Goal: Navigation & Orientation: Find specific page/section

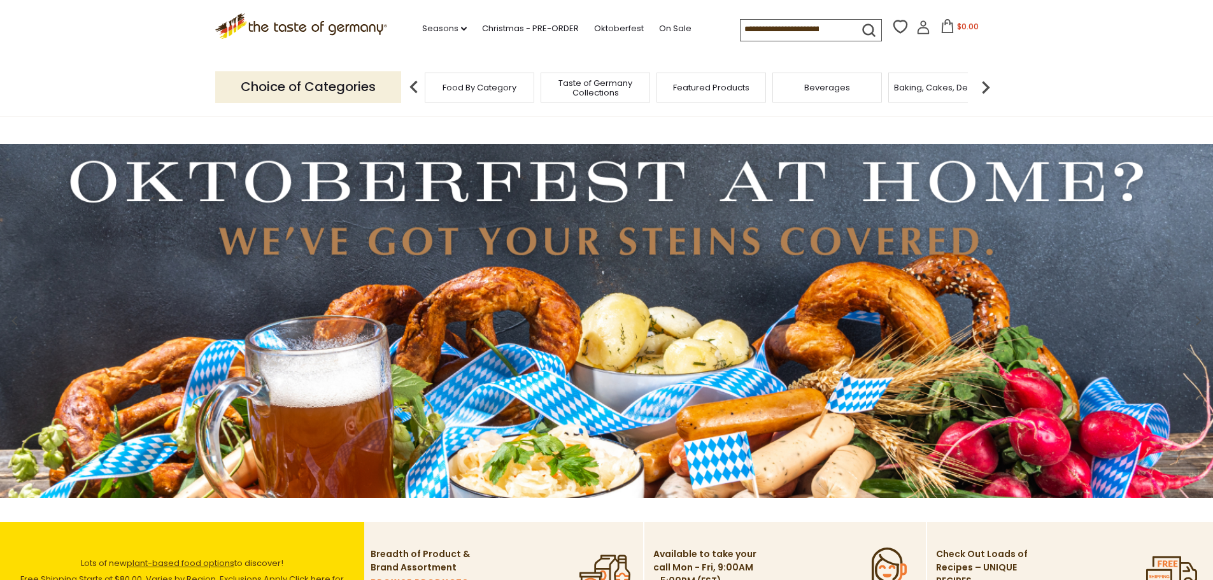
click at [691, 94] on div "Featured Products" at bounding box center [711, 88] width 110 height 30
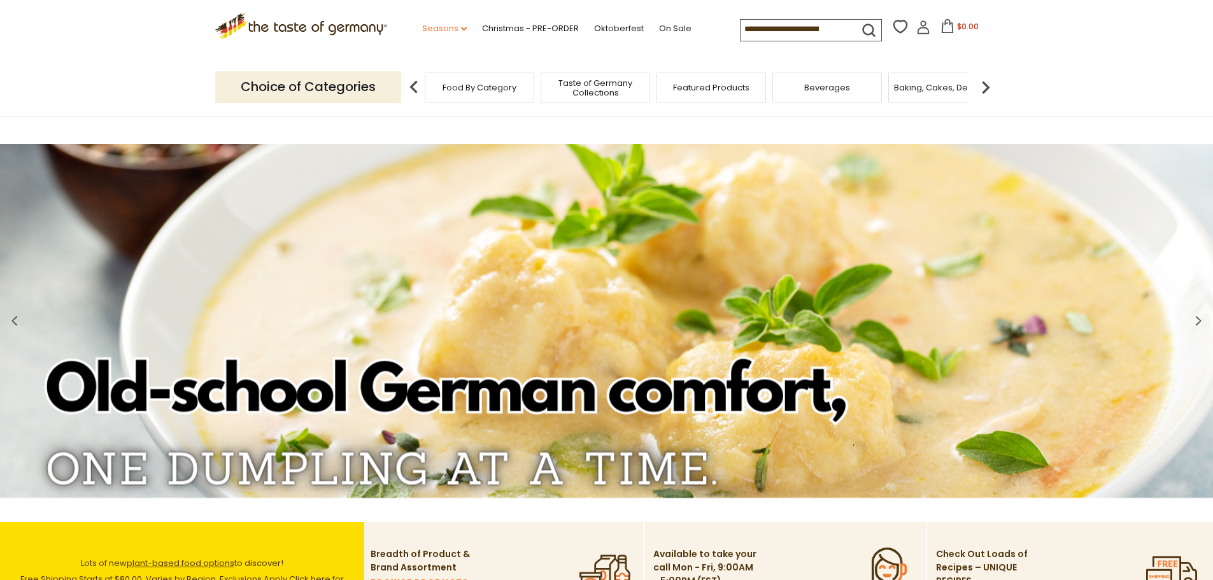
click at [454, 33] on link "Seasons dropdown_arrow" at bounding box center [444, 29] width 45 height 14
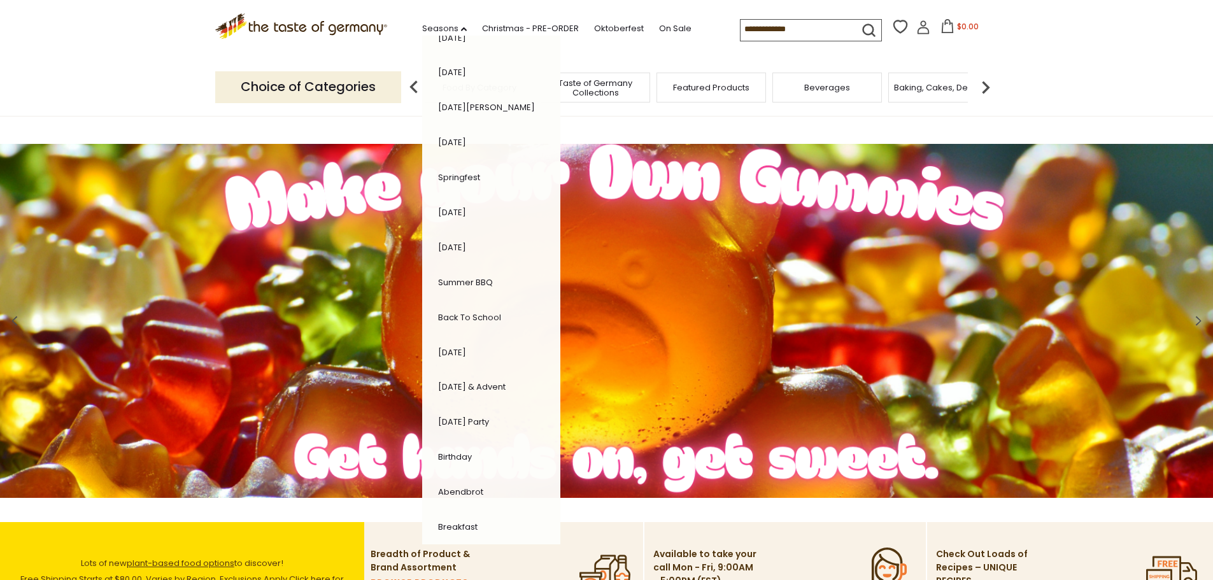
scroll to position [143, 0]
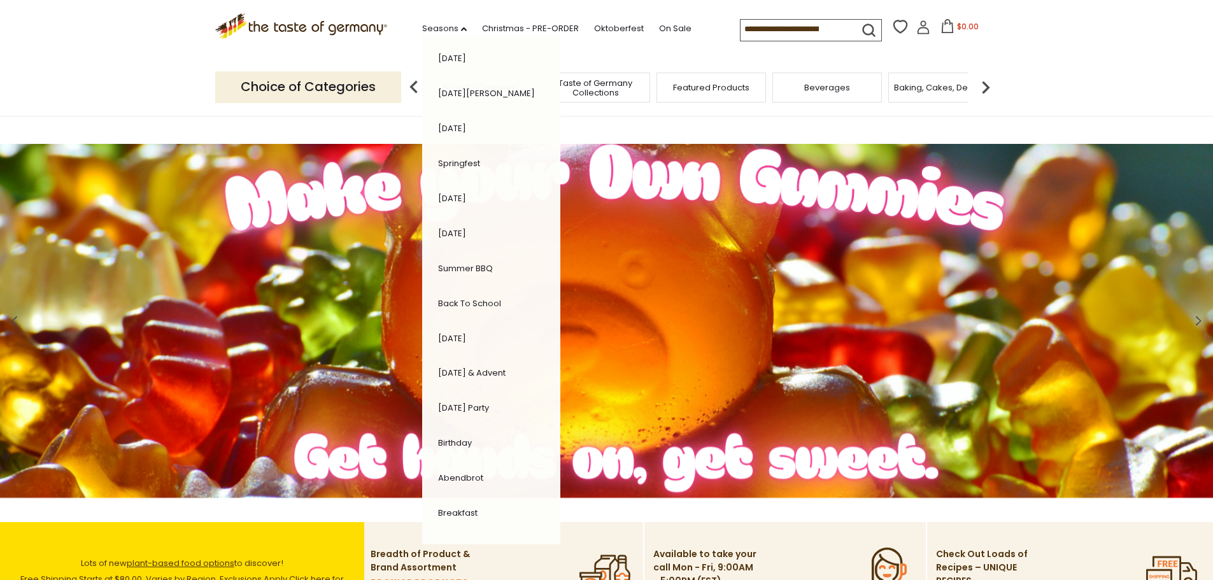
click at [477, 407] on link "[DATE] Party" at bounding box center [463, 408] width 51 height 12
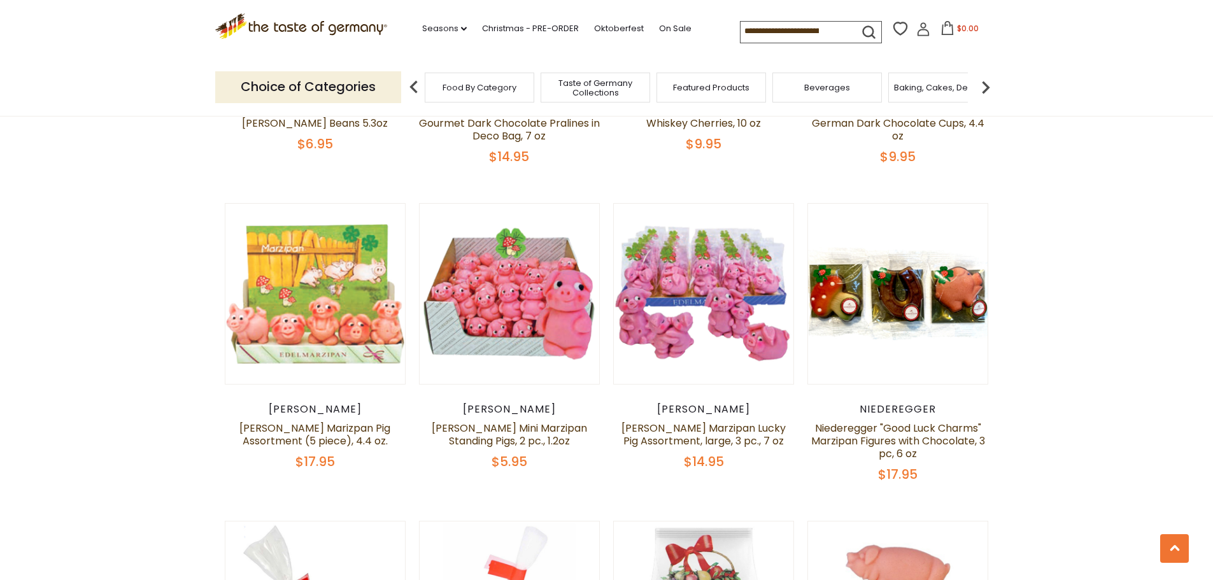
scroll to position [1592, 0]
